Goal: Task Accomplishment & Management: Manage account settings

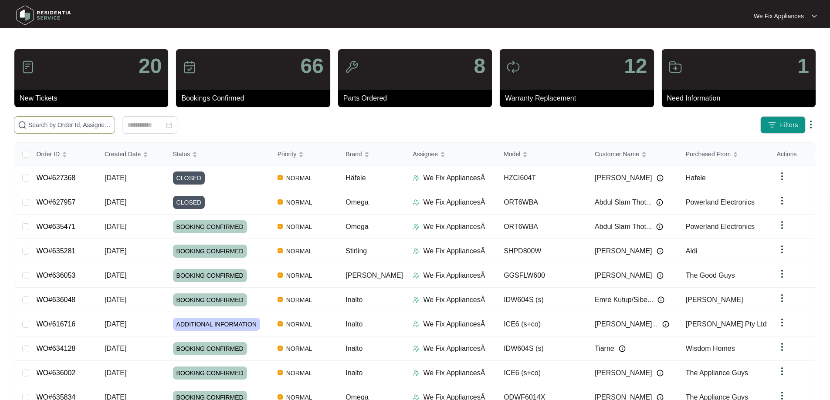
paste input "633885"
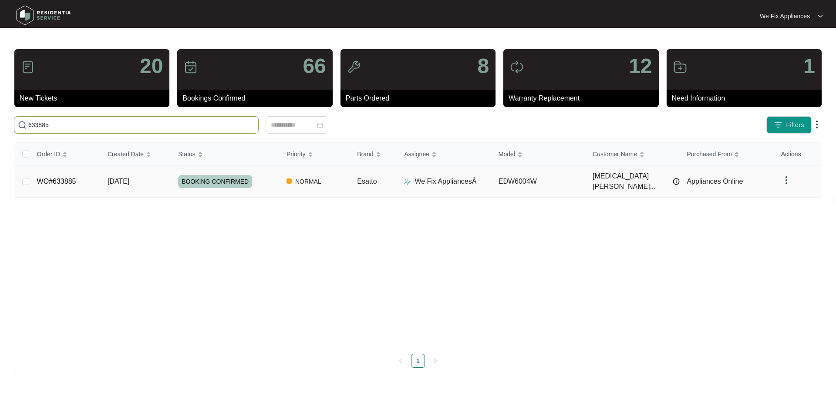
type input "633885"
click at [58, 178] on link "WO#633885" at bounding box center [56, 181] width 39 height 7
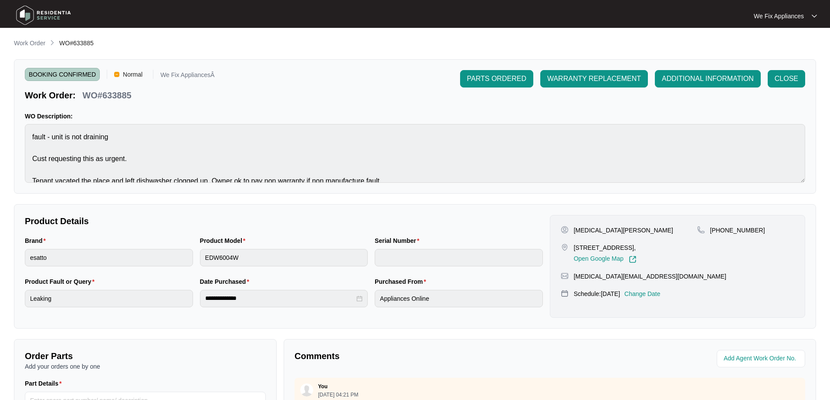
click at [661, 288] on div "[MEDICAL_DATA][PERSON_NAME] [STREET_ADDRESS], Open Google Map [PHONE_NUMBER] [M…" at bounding box center [677, 266] width 255 height 103
click at [656, 294] on p "Change Date" at bounding box center [642, 294] width 36 height 9
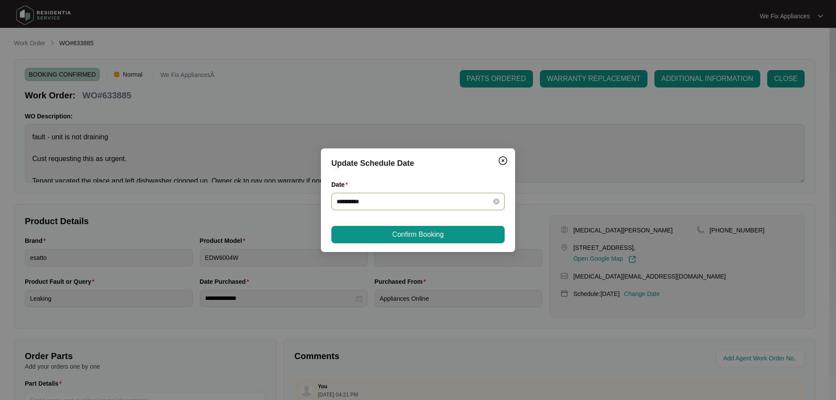
click at [394, 197] on input "**********" at bounding box center [413, 202] width 152 height 10
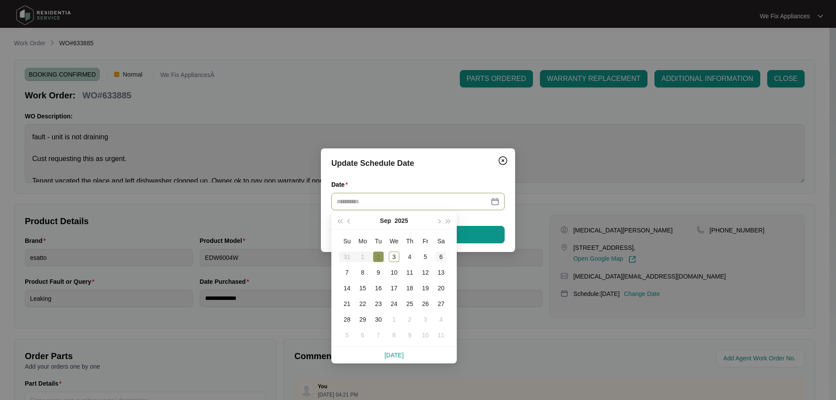
type input "**********"
click at [440, 255] on div "6" at bounding box center [441, 257] width 10 height 10
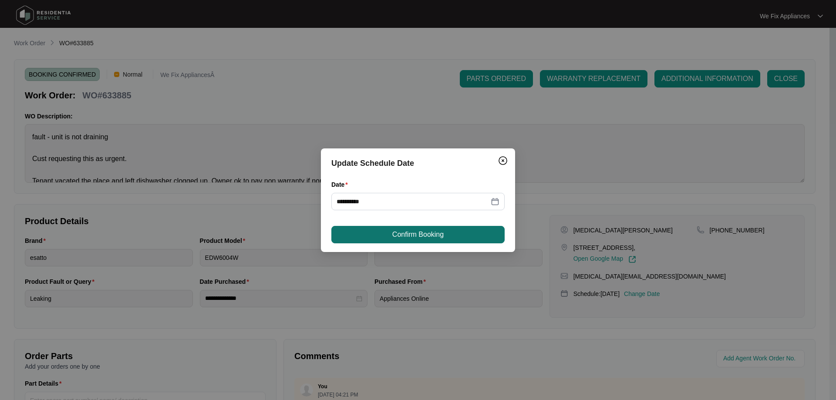
click at [440, 233] on span "Confirm Booking" at bounding box center [418, 235] width 51 height 10
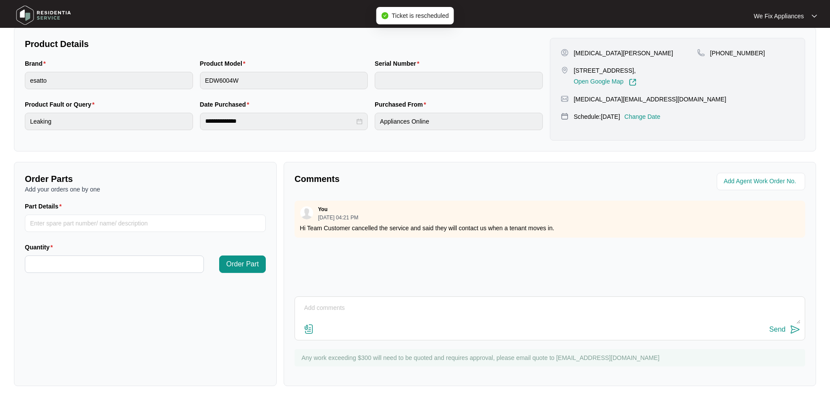
scroll to position [178, 0]
click at [346, 308] on textarea at bounding box center [549, 312] width 501 height 23
